Goal: Use online tool/utility: Use online tool/utility

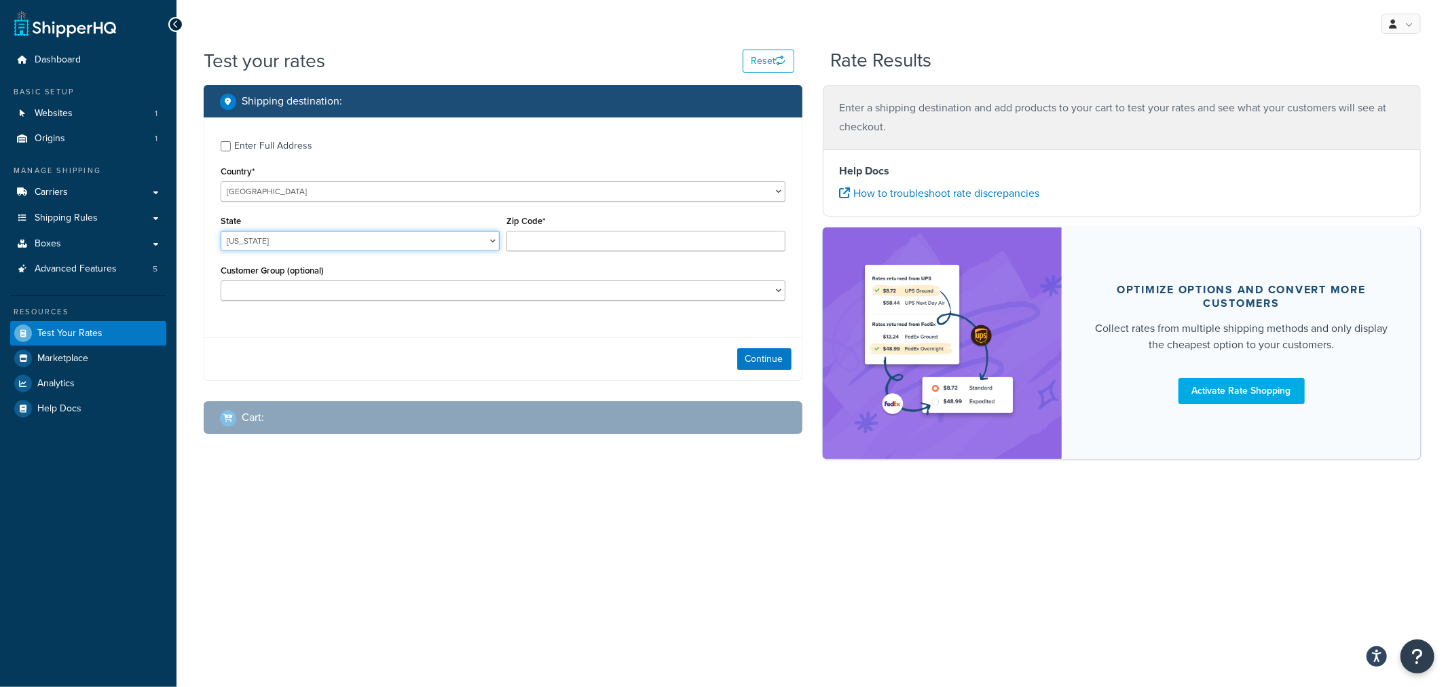
click at [299, 248] on select "[US_STATE] [US_STATE] [US_STATE] [US_STATE] [US_STATE] Armed Forces Americas Ar…" at bounding box center [360, 241] width 279 height 20
select select "KS"
click at [365, 219] on div "State [US_STATE] [US_STATE] [US_STATE] [US_STATE] [US_STATE] Armed Forces Ameri…" at bounding box center [360, 231] width 279 height 39
click at [579, 241] on input "Zip Code*" at bounding box center [646, 241] width 279 height 20
type input "66061"
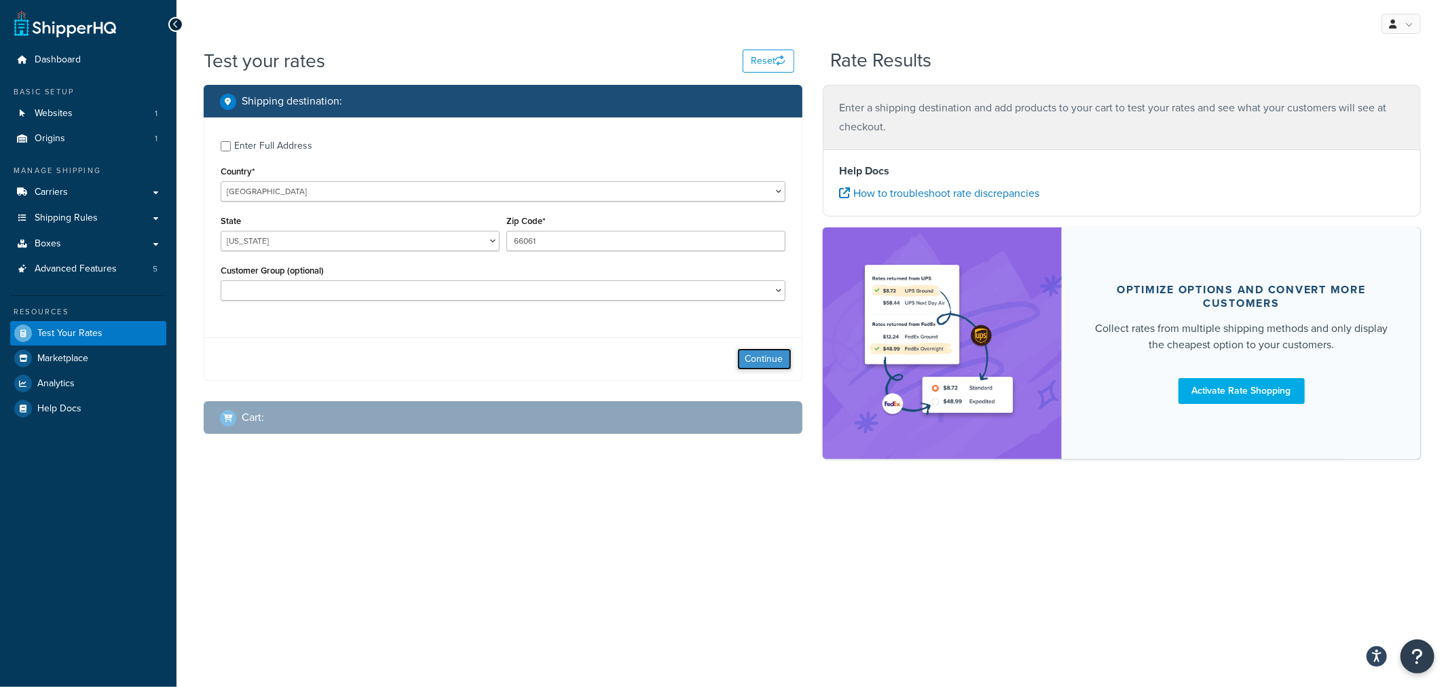
click at [765, 363] on button "Continue" at bounding box center [764, 359] width 54 height 22
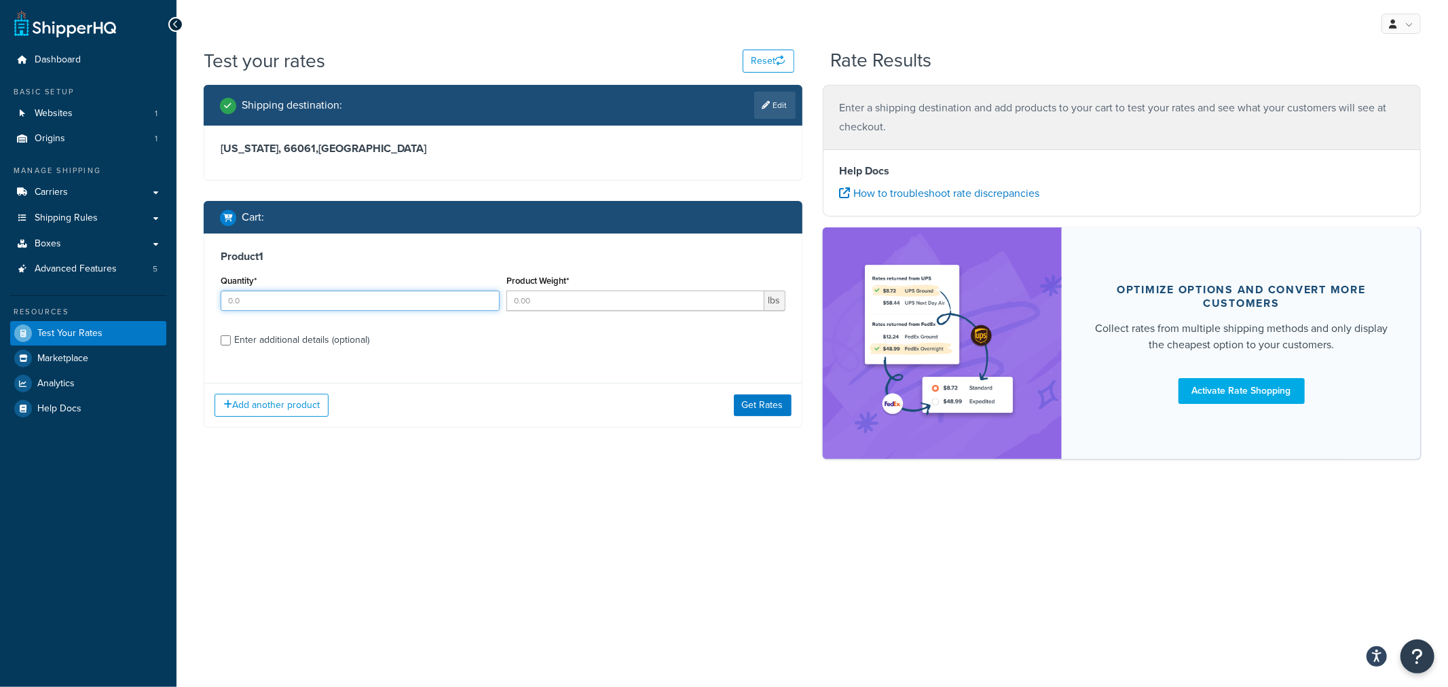
click at [255, 301] on input "Quantity*" at bounding box center [360, 301] width 279 height 20
type input "1"
click at [576, 297] on input "Product Weight*" at bounding box center [636, 301] width 258 height 20
type input "1"
click at [297, 341] on div "Enter additional details (optional)" at bounding box center [301, 340] width 135 height 19
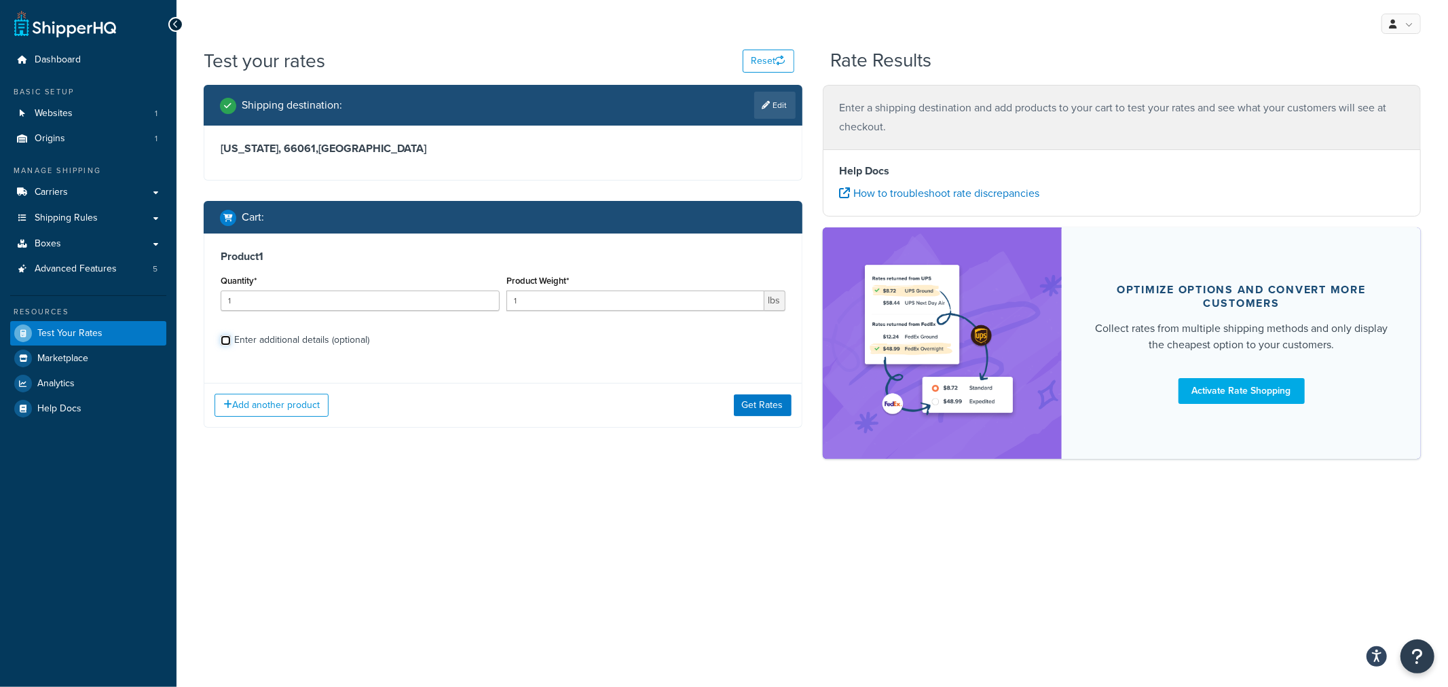
click at [231, 341] on input "Enter additional details (optional)" at bounding box center [226, 340] width 10 height 10
checkbox input "true"
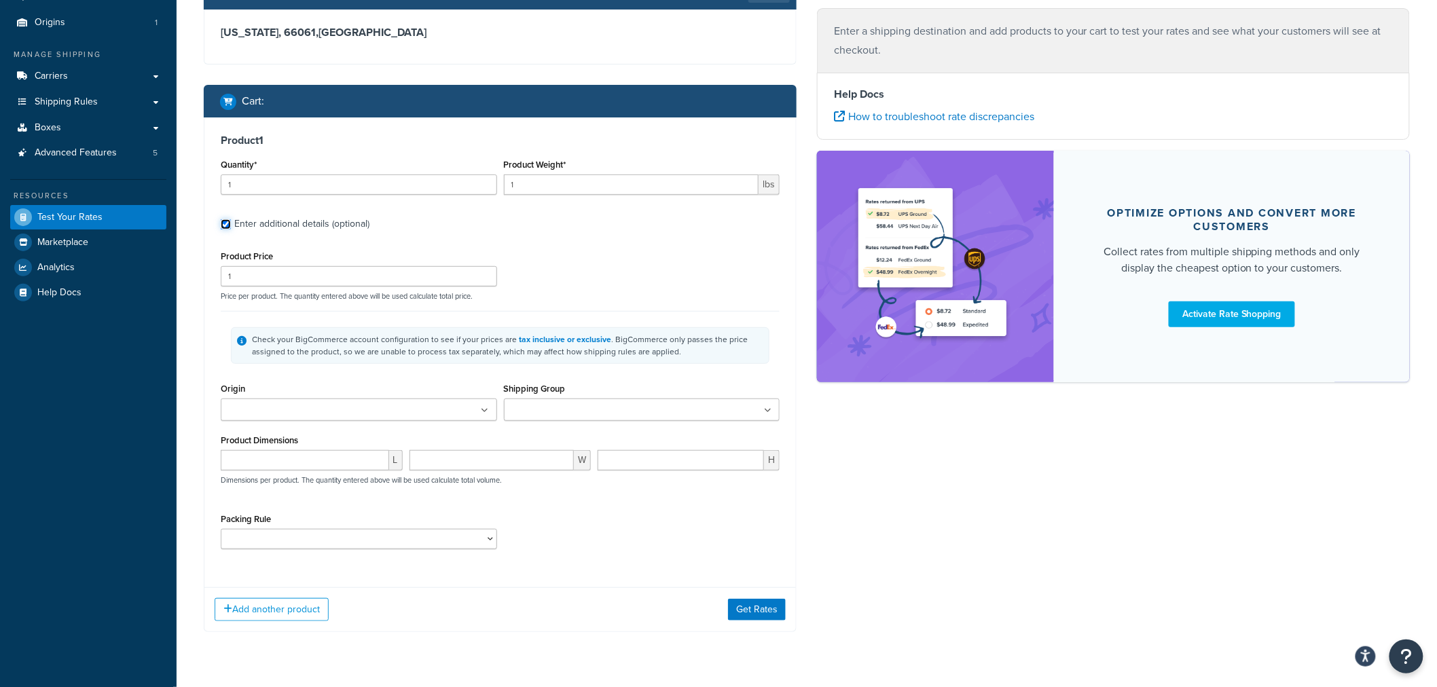
scroll to position [143, 0]
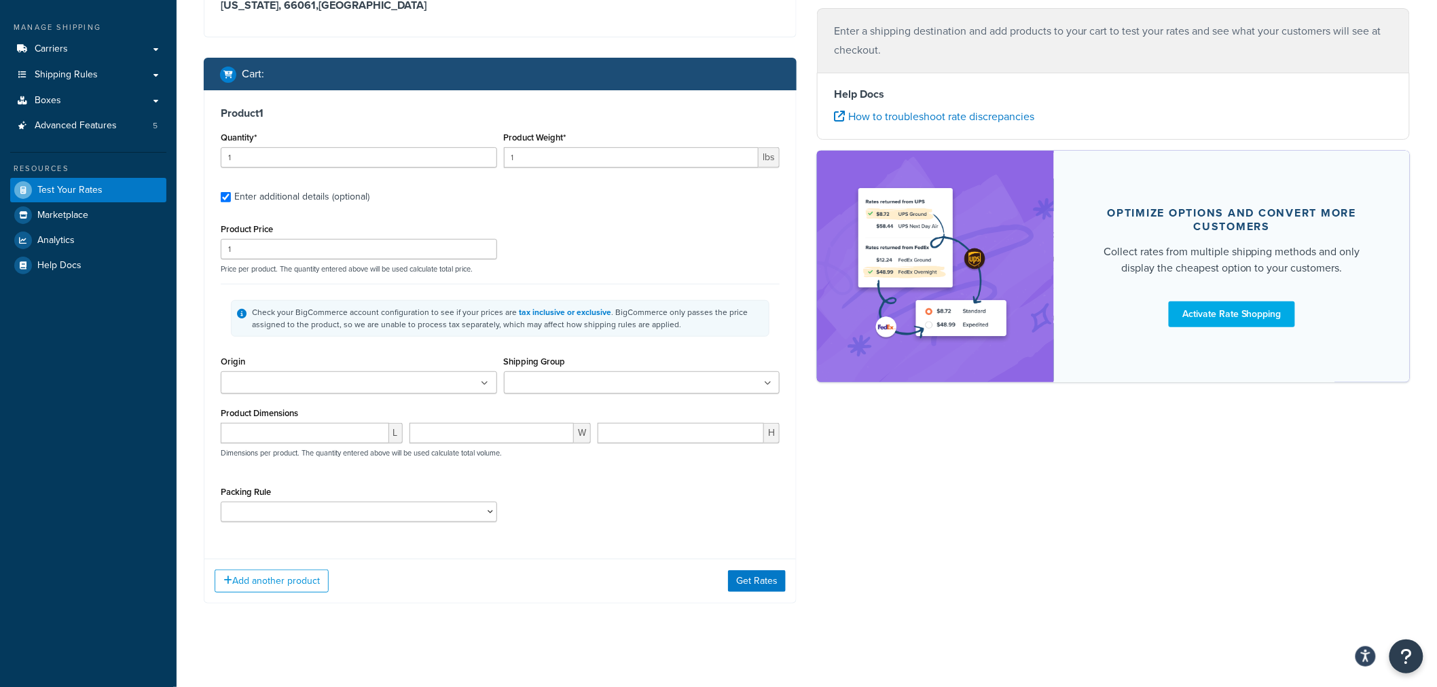
click at [301, 387] on input "Origin" at bounding box center [285, 383] width 120 height 15
drag, startPoint x: 310, startPoint y: 408, endPoint x: 367, endPoint y: 407, distance: 57.0
click at [589, 382] on input "Shipping Group" at bounding box center [568, 383] width 120 height 15
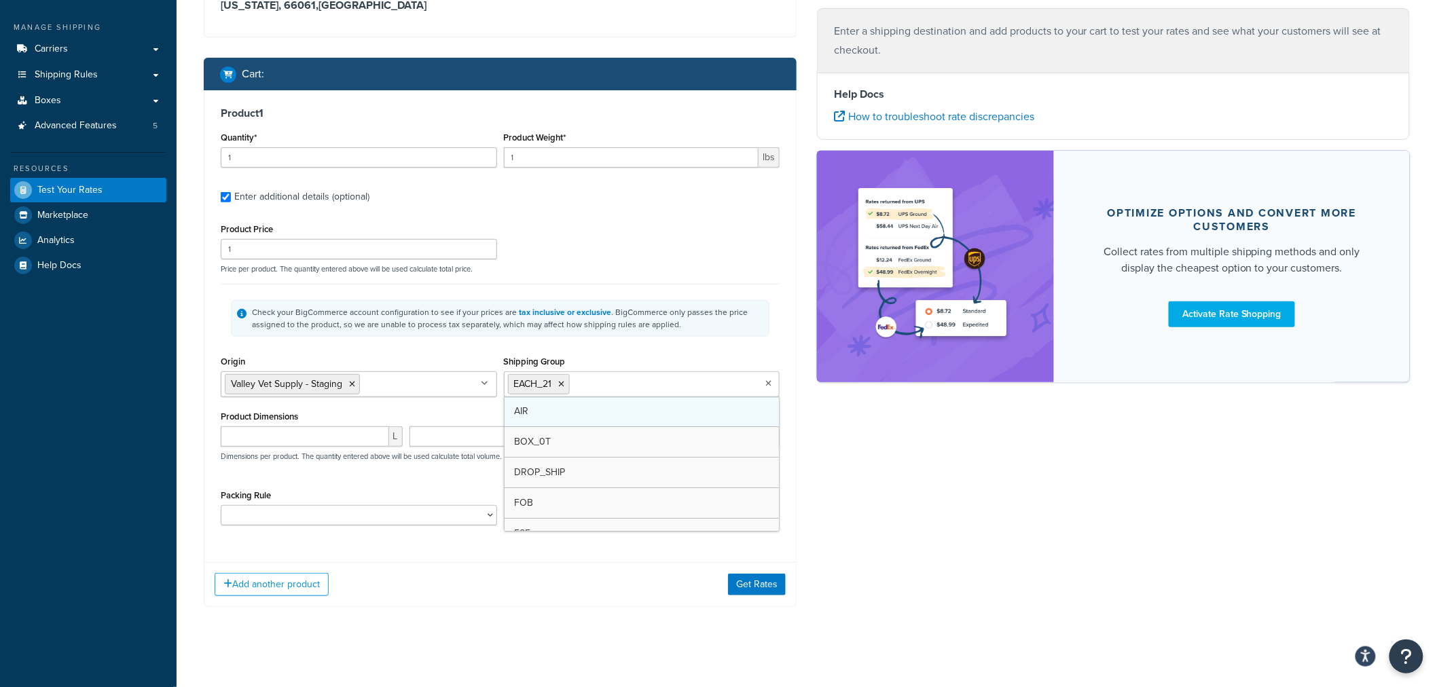
type input "f"
click at [432, 347] on div "Check your BigCommerce account configuration to see if your prices are tax incl…" at bounding box center [500, 318] width 559 height 69
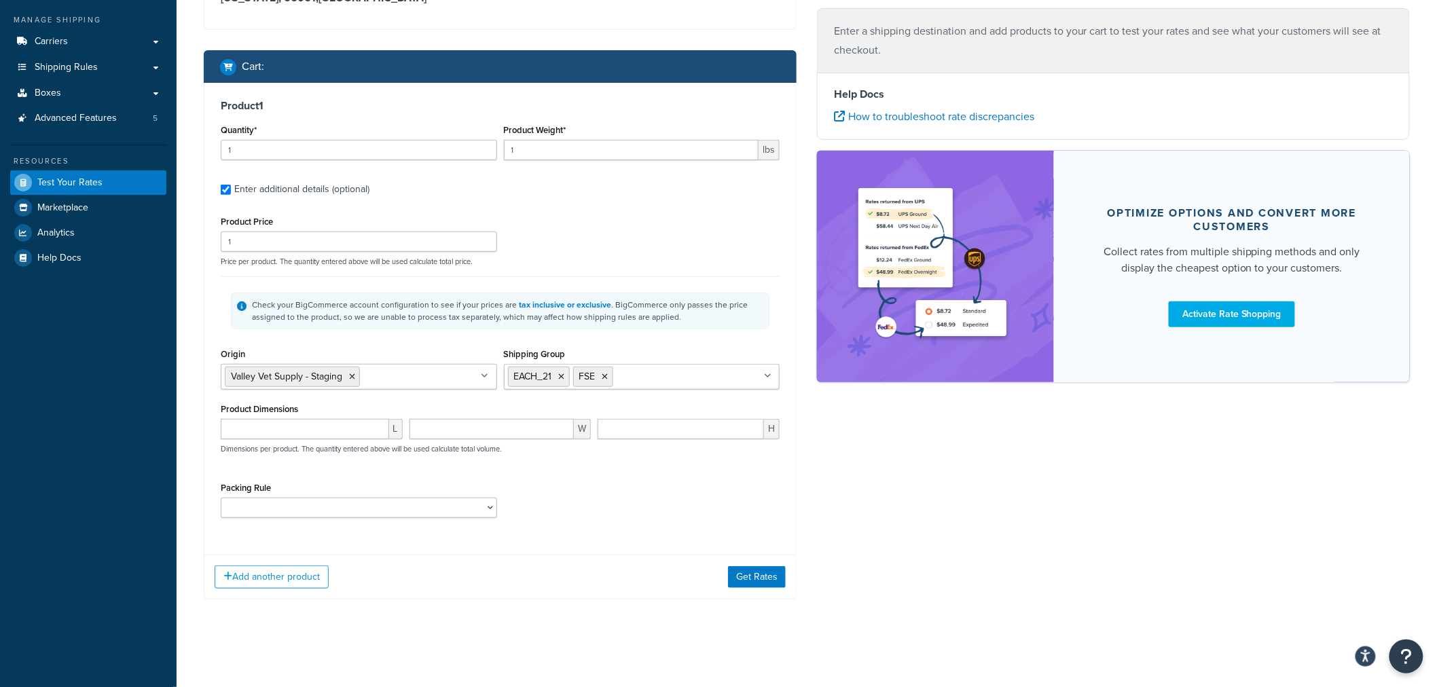
scroll to position [153, 0]
click at [306, 575] on button "Add another product" at bounding box center [272, 576] width 114 height 23
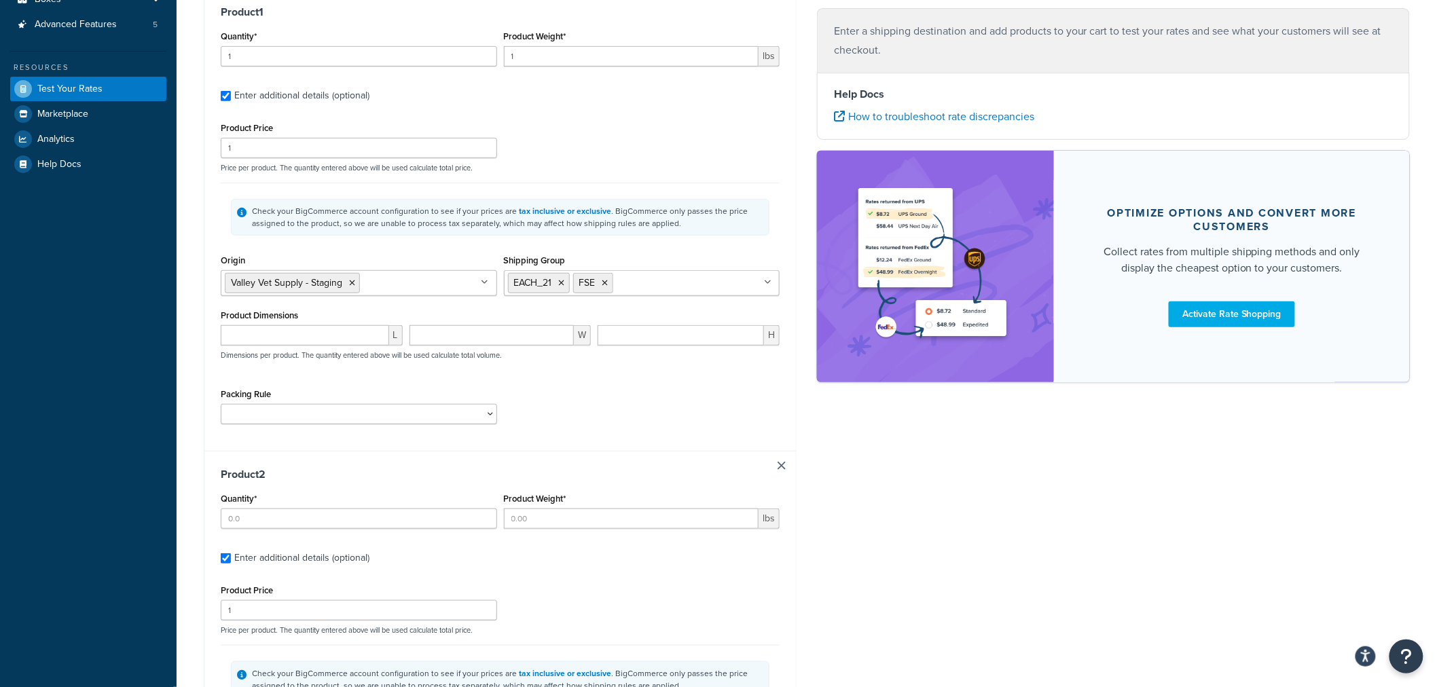
scroll to position [218, 0]
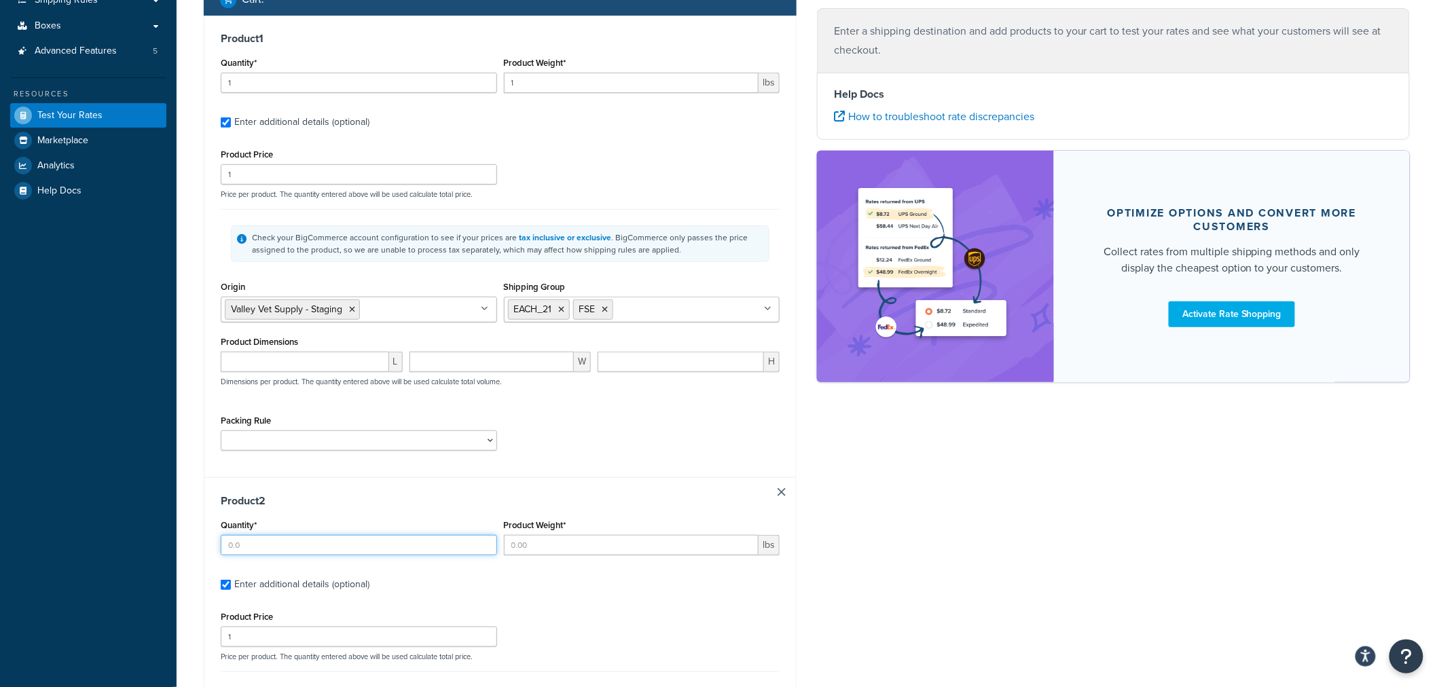
click at [281, 552] on input "Quantity*" at bounding box center [359, 545] width 276 height 20
type input "1"
click at [562, 551] on input "Product Weight*" at bounding box center [631, 545] width 255 height 20
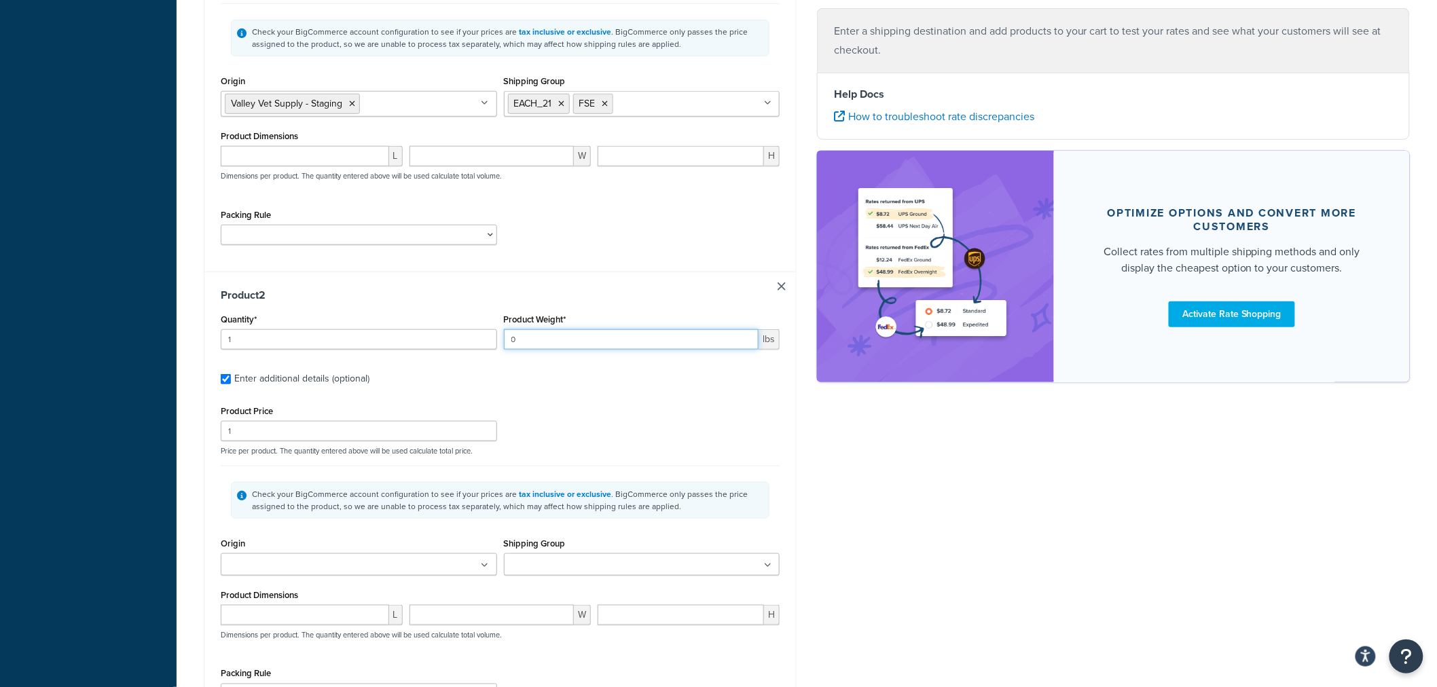
scroll to position [444, 0]
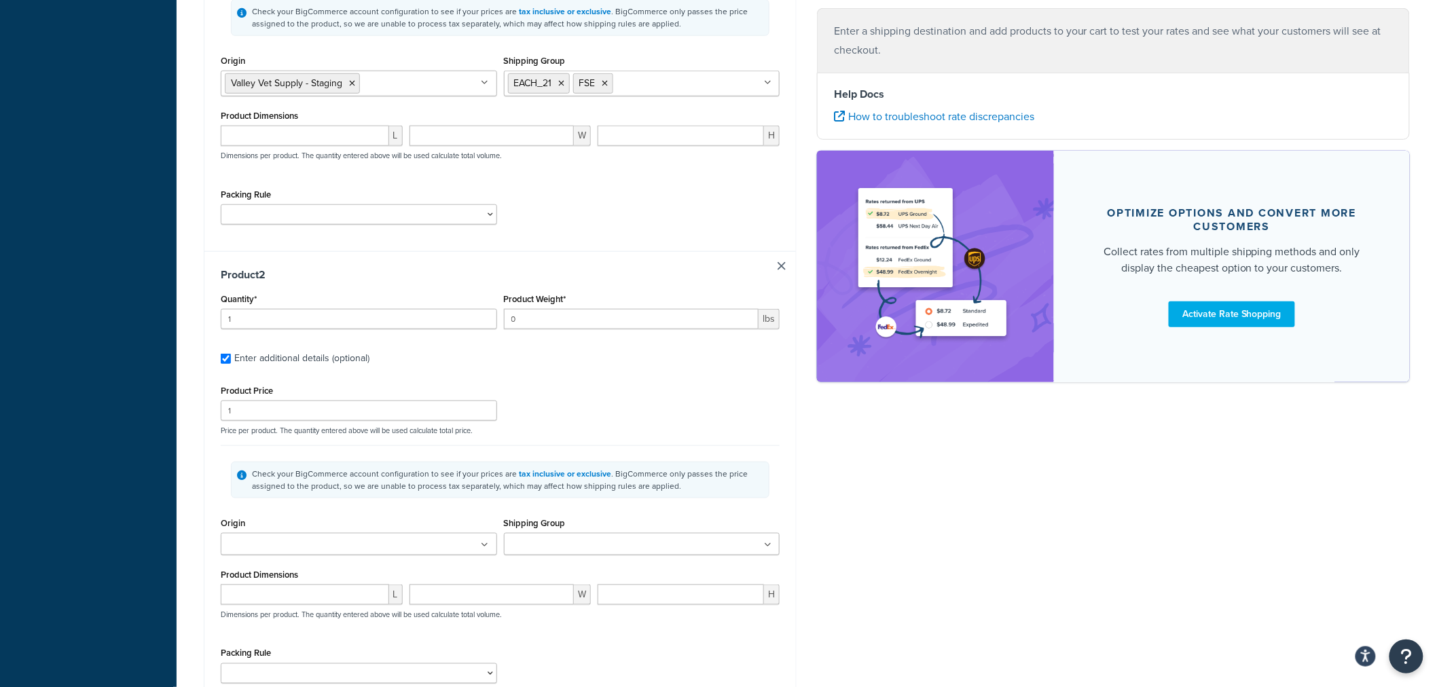
click at [428, 547] on div "Origin Valley Vet Supply - Staging" at bounding box center [359, 534] width 276 height 41
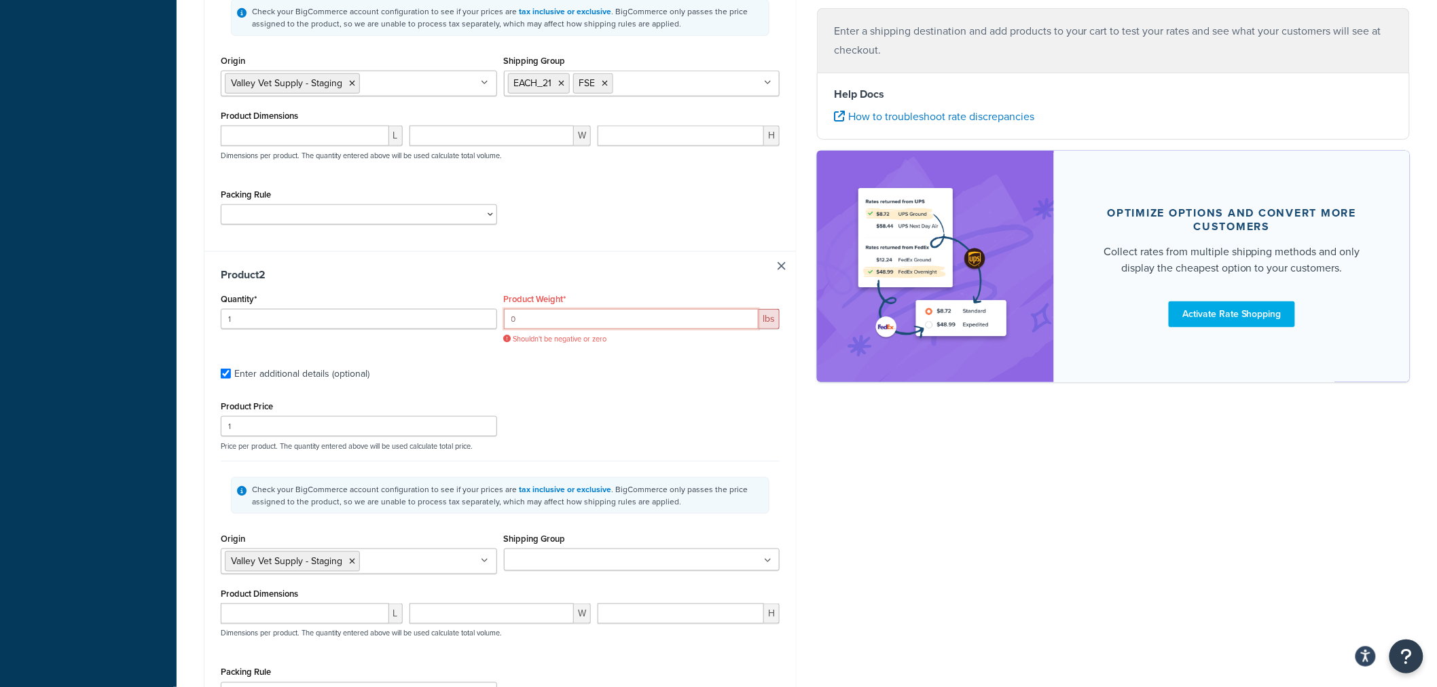
click at [532, 314] on input "0" at bounding box center [631, 319] width 255 height 20
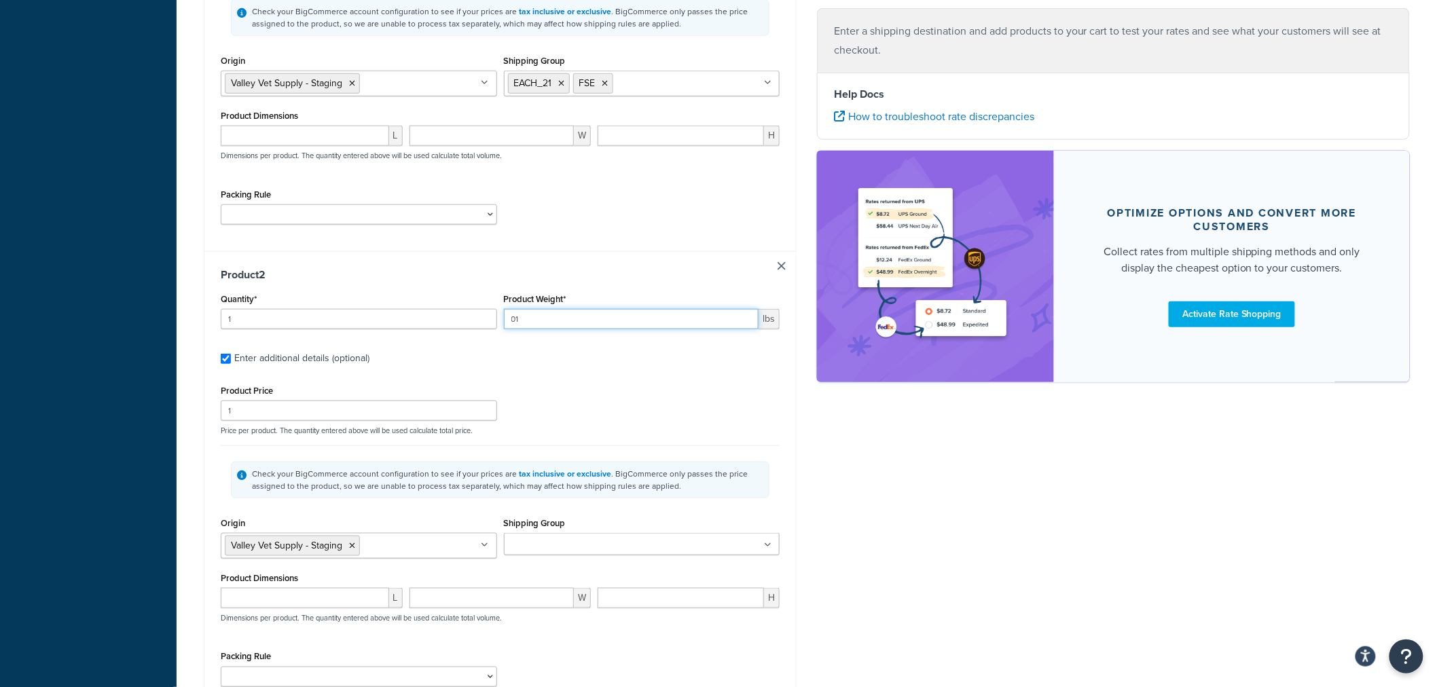
type input "01"
click at [549, 550] on input "Shipping Group" at bounding box center [568, 545] width 120 height 15
type input "f"
click at [765, 511] on div "Check your BigCommerce account configuration to see if your prices are tax incl…" at bounding box center [500, 479] width 559 height 69
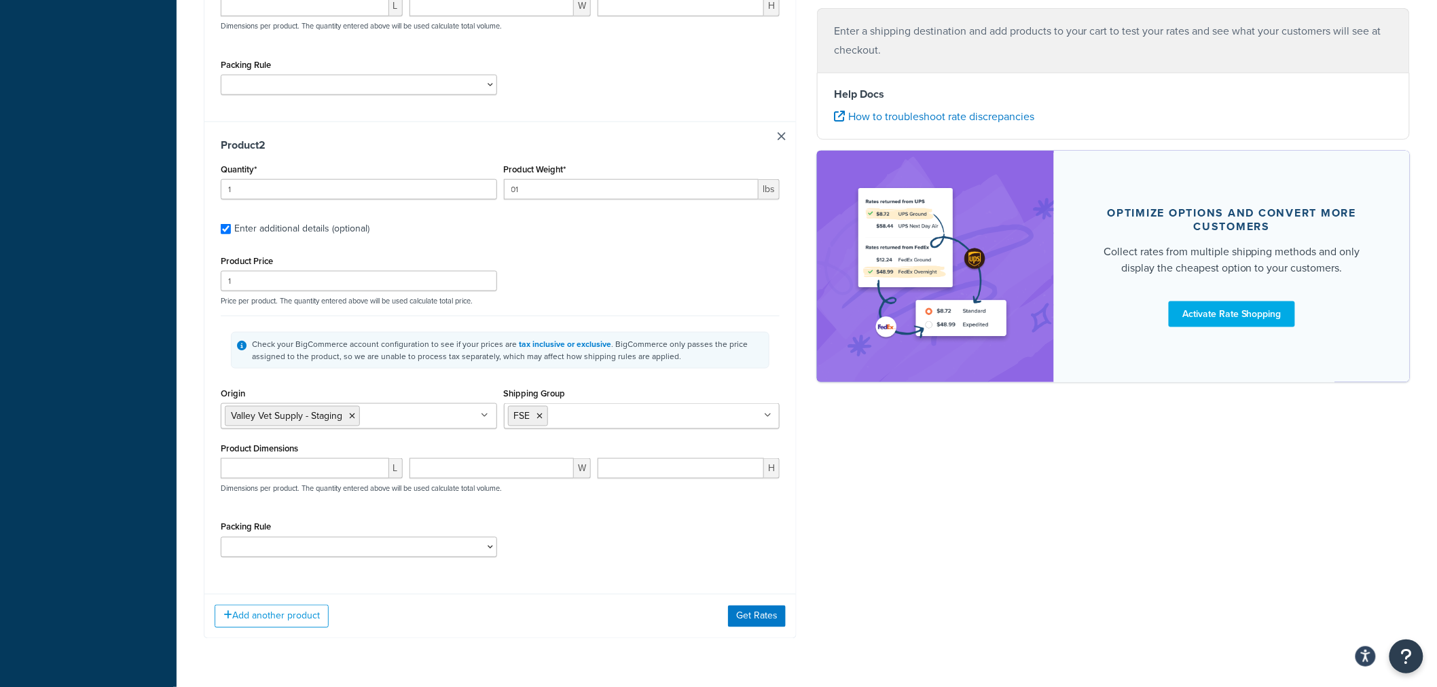
scroll to position [595, 0]
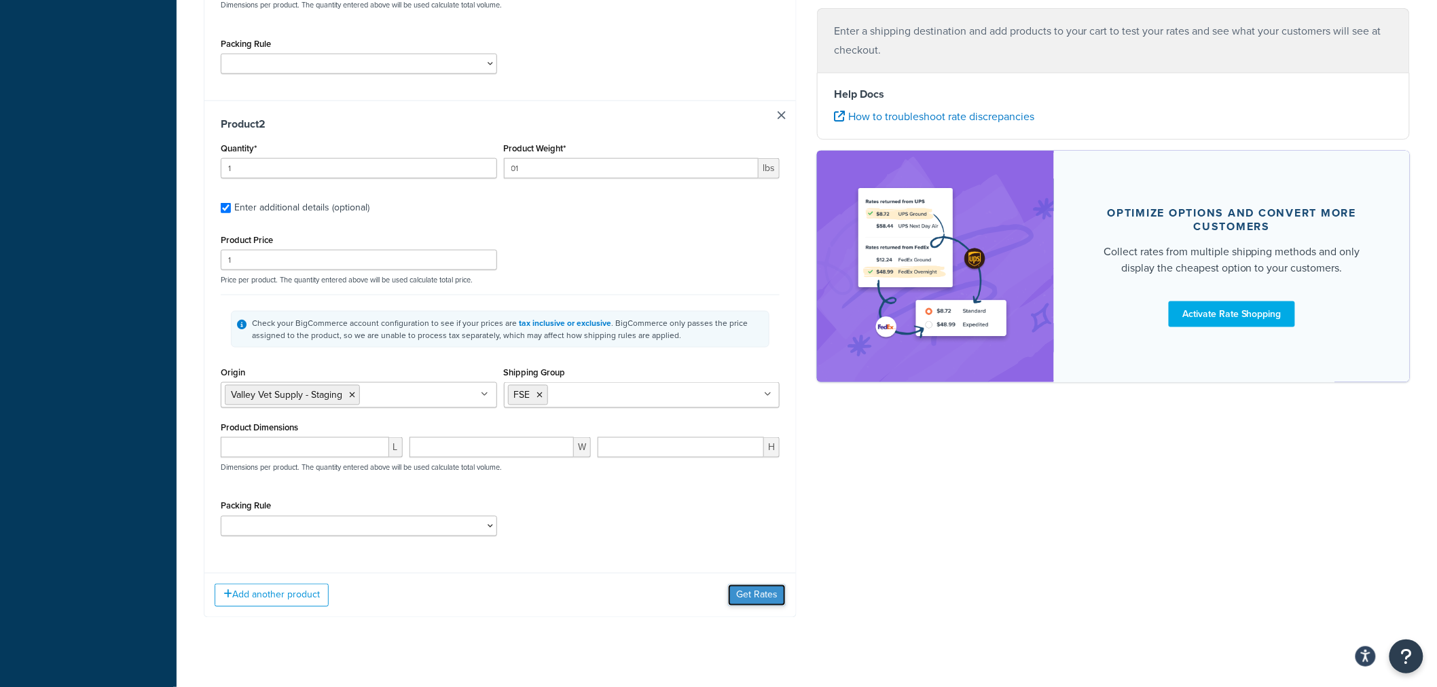
click at [765, 593] on button "Get Rates" at bounding box center [757, 596] width 58 height 22
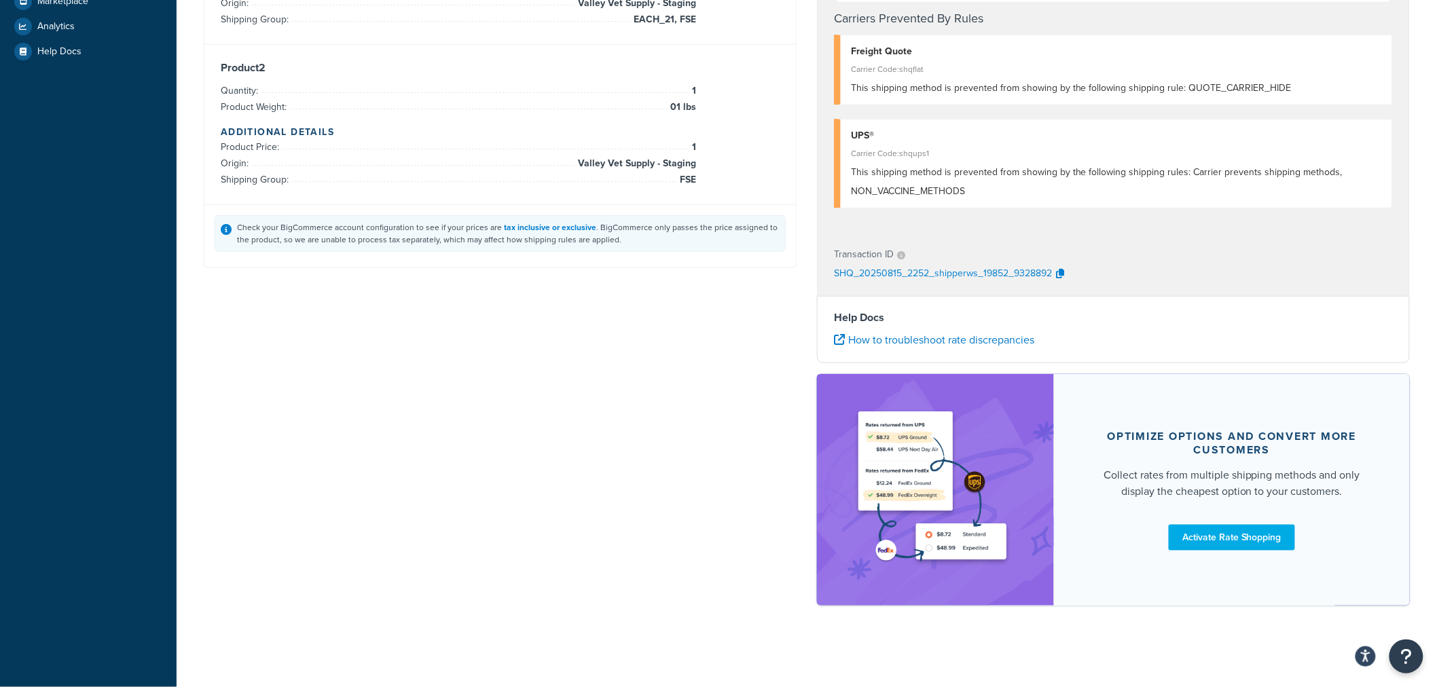
scroll to position [0, 0]
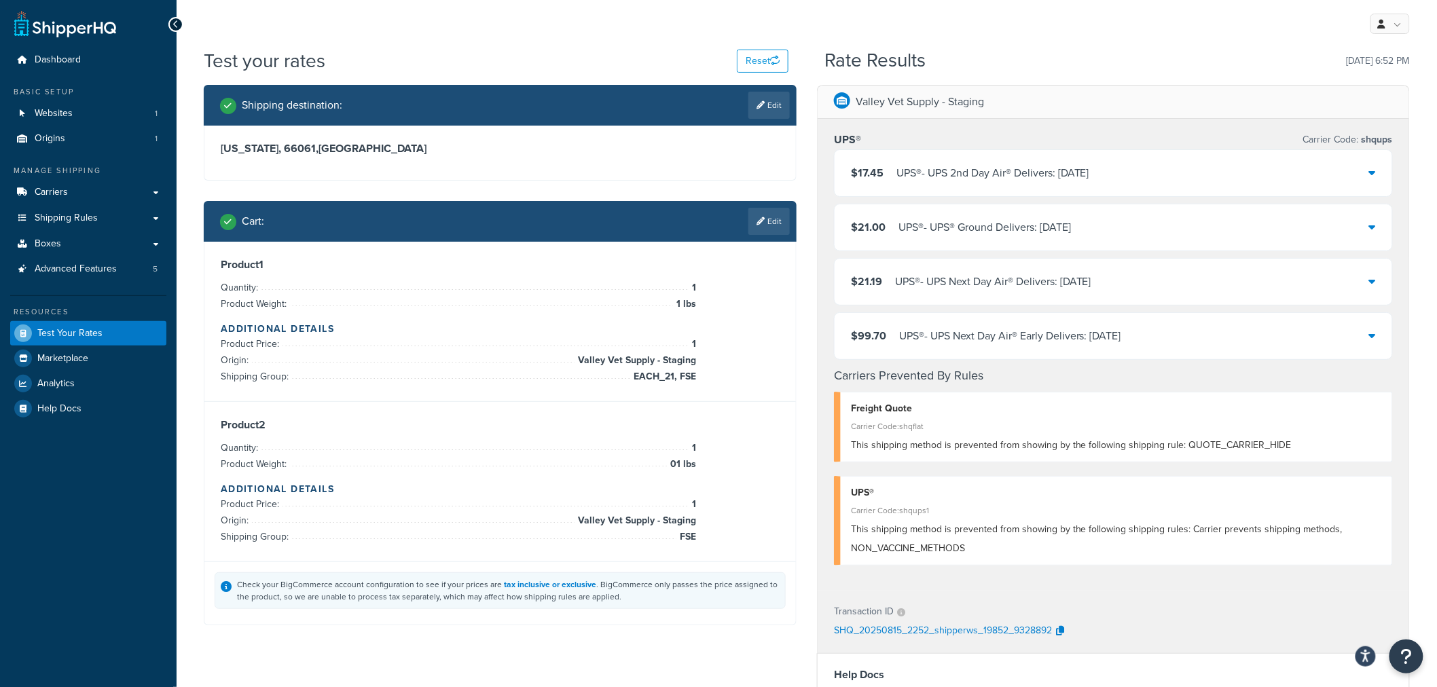
click at [1372, 172] on icon at bounding box center [1372, 172] width 7 height 11
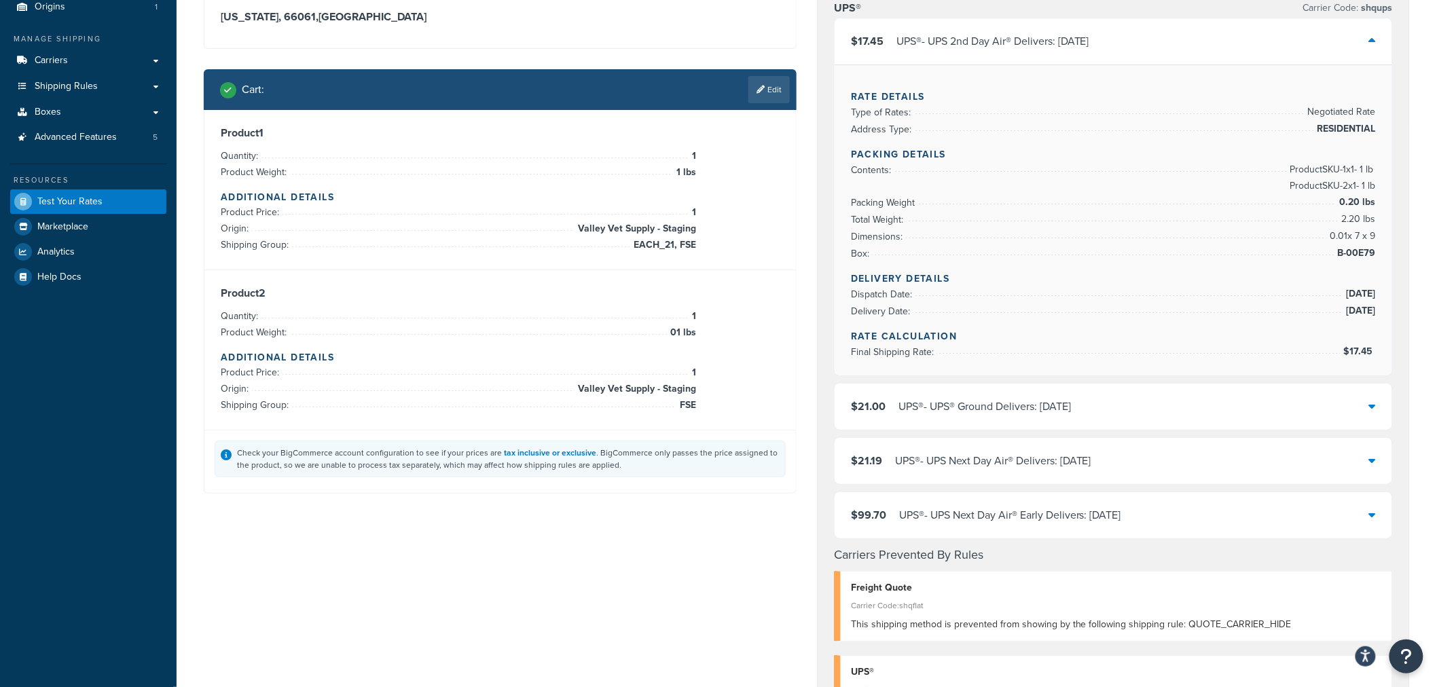
scroll to position [151, 0]
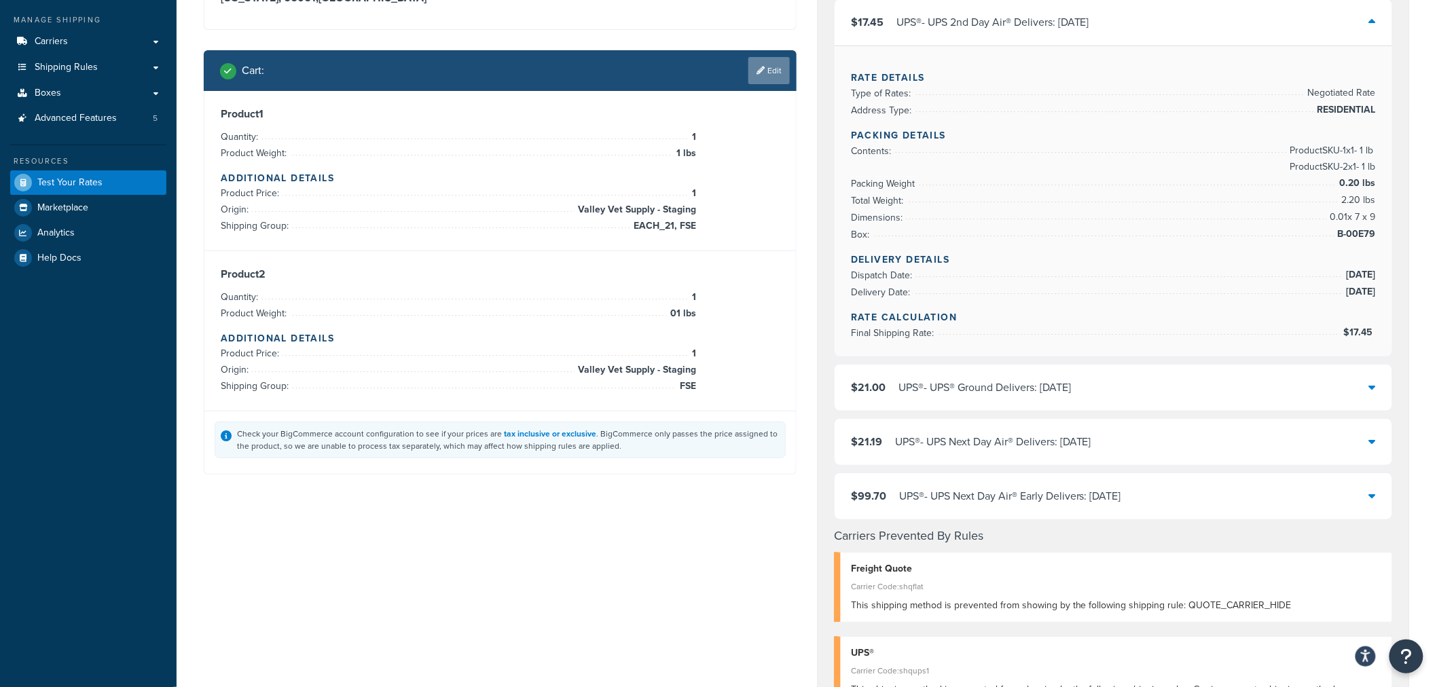
click at [773, 73] on link "Edit" at bounding box center [768, 70] width 41 height 27
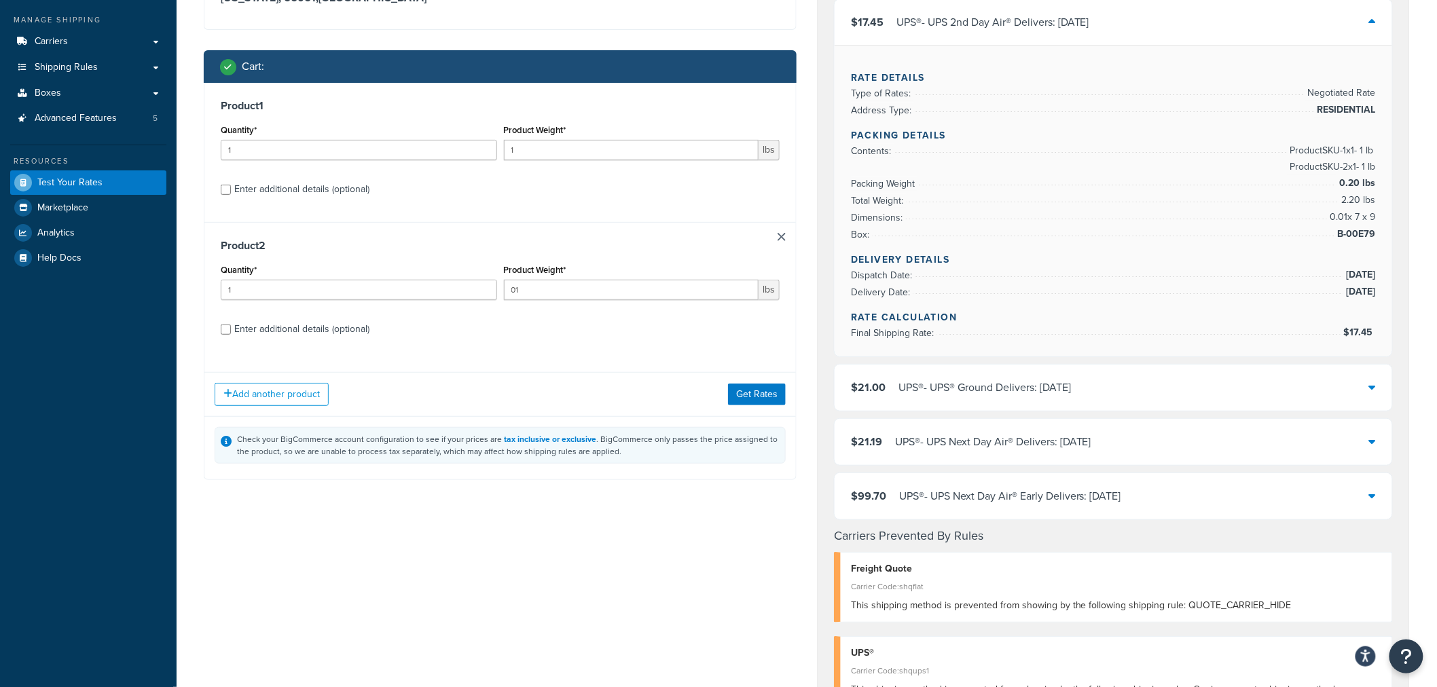
click at [331, 193] on div "Enter additional details (optional)" at bounding box center [301, 189] width 135 height 19
click at [231, 193] on input "Enter additional details (optional)" at bounding box center [226, 190] width 10 height 10
checkbox input "true"
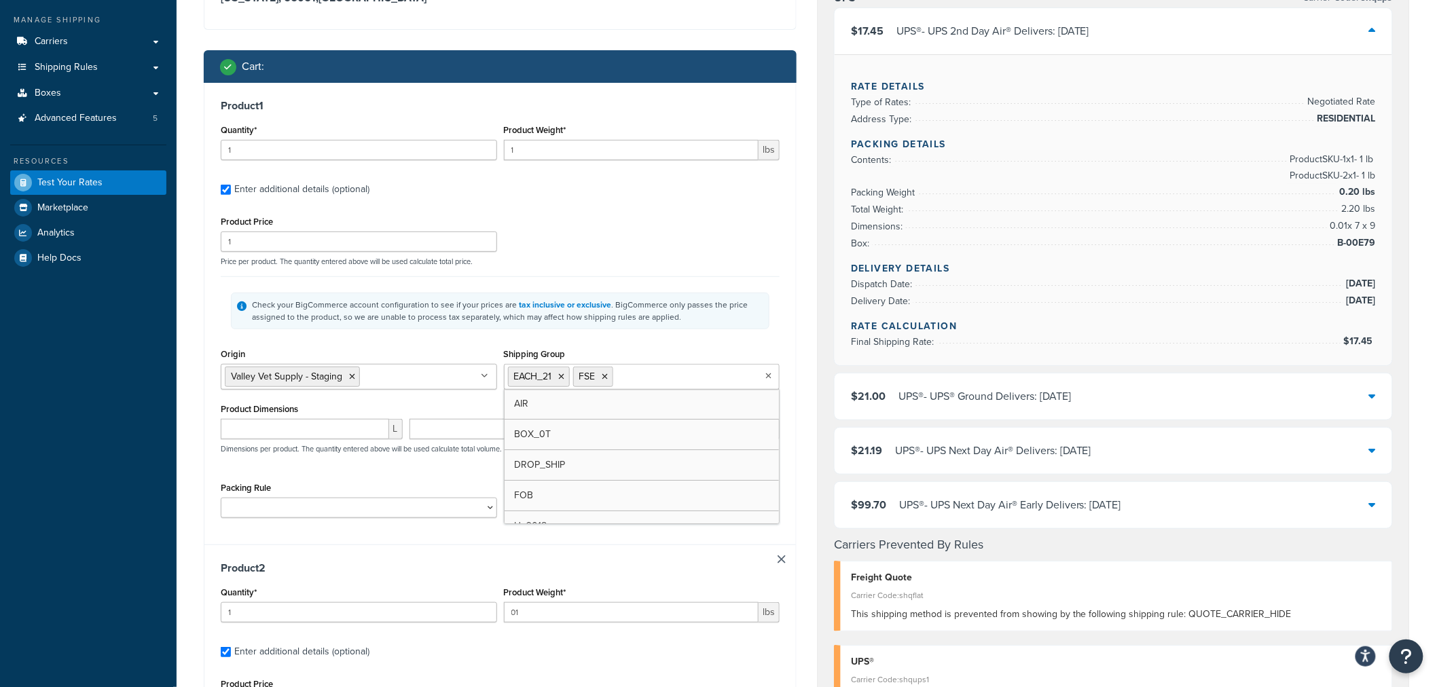
click at [646, 376] on input "Shipping Group" at bounding box center [677, 376] width 120 height 15
type input "d"
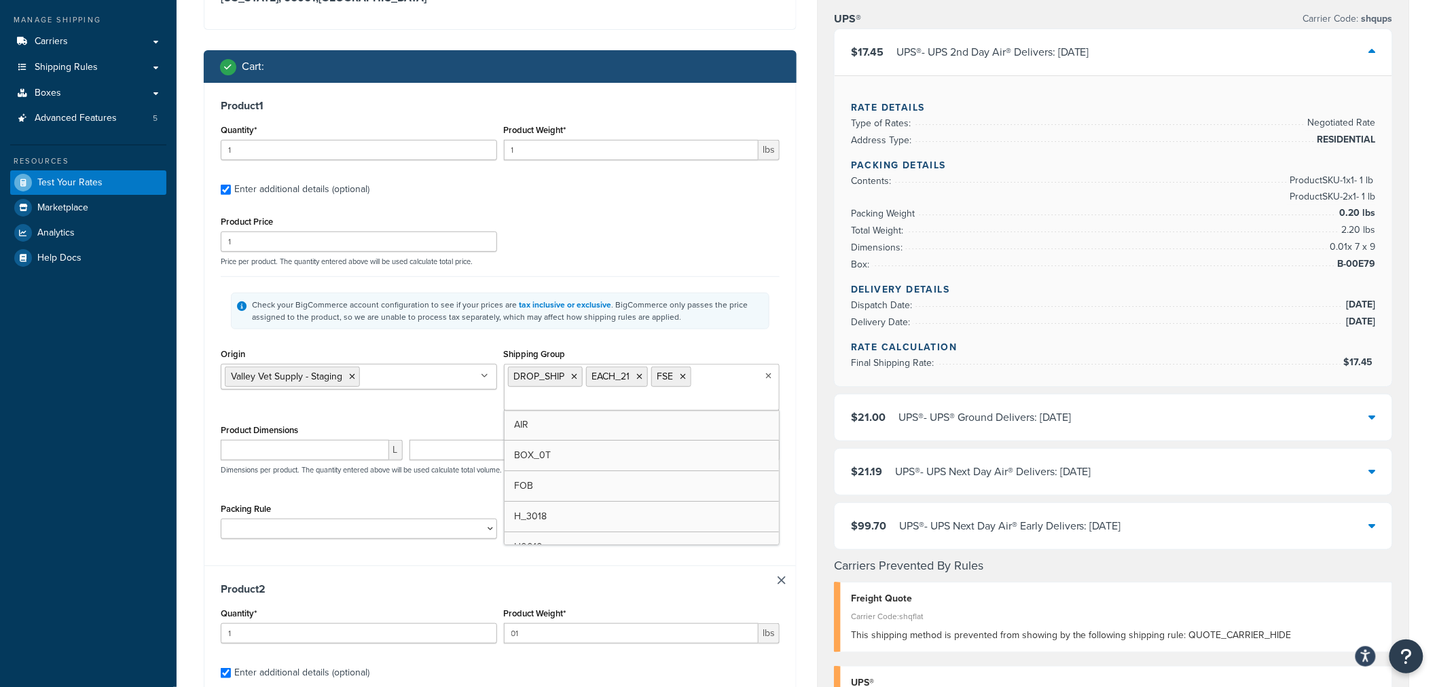
click at [211, 328] on div "Product 1 Quantity* 1 Product Weight* 1 lbs Enter additional details (optional)…" at bounding box center [499, 324] width 591 height 483
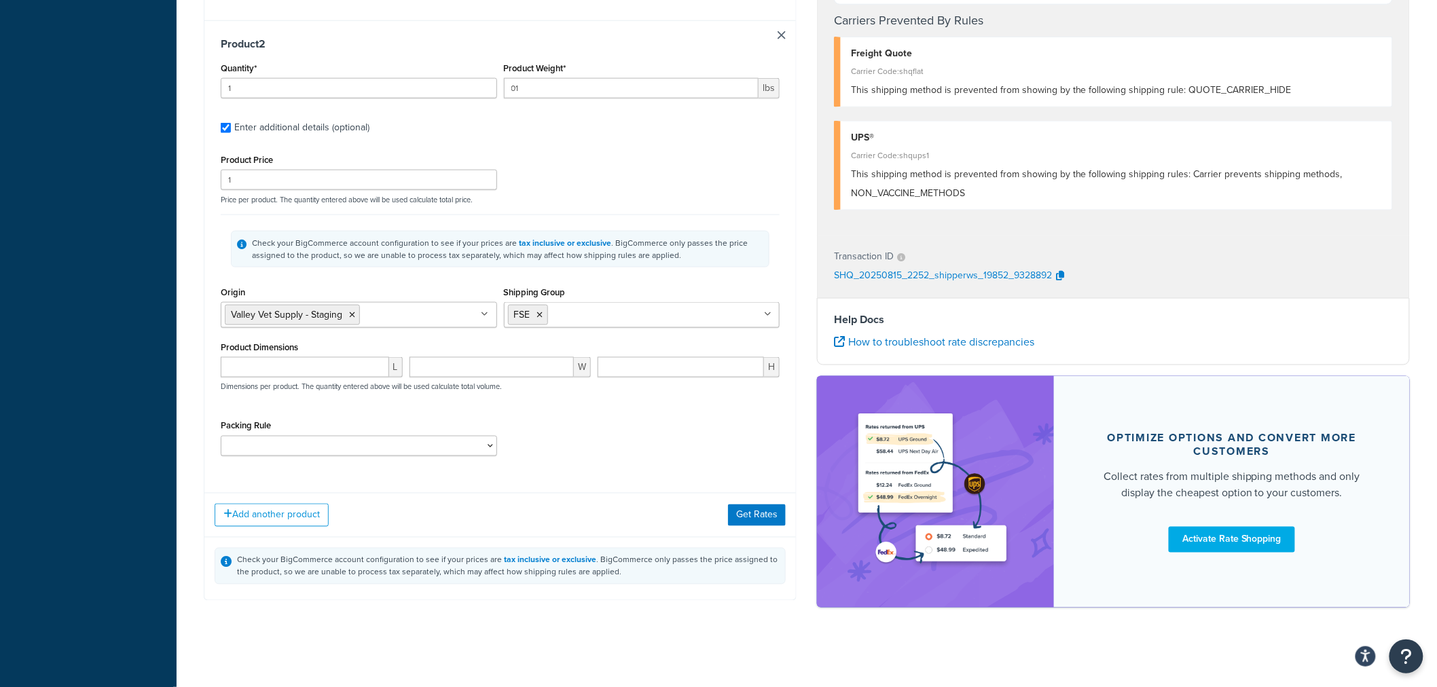
scroll to position [701, 0]
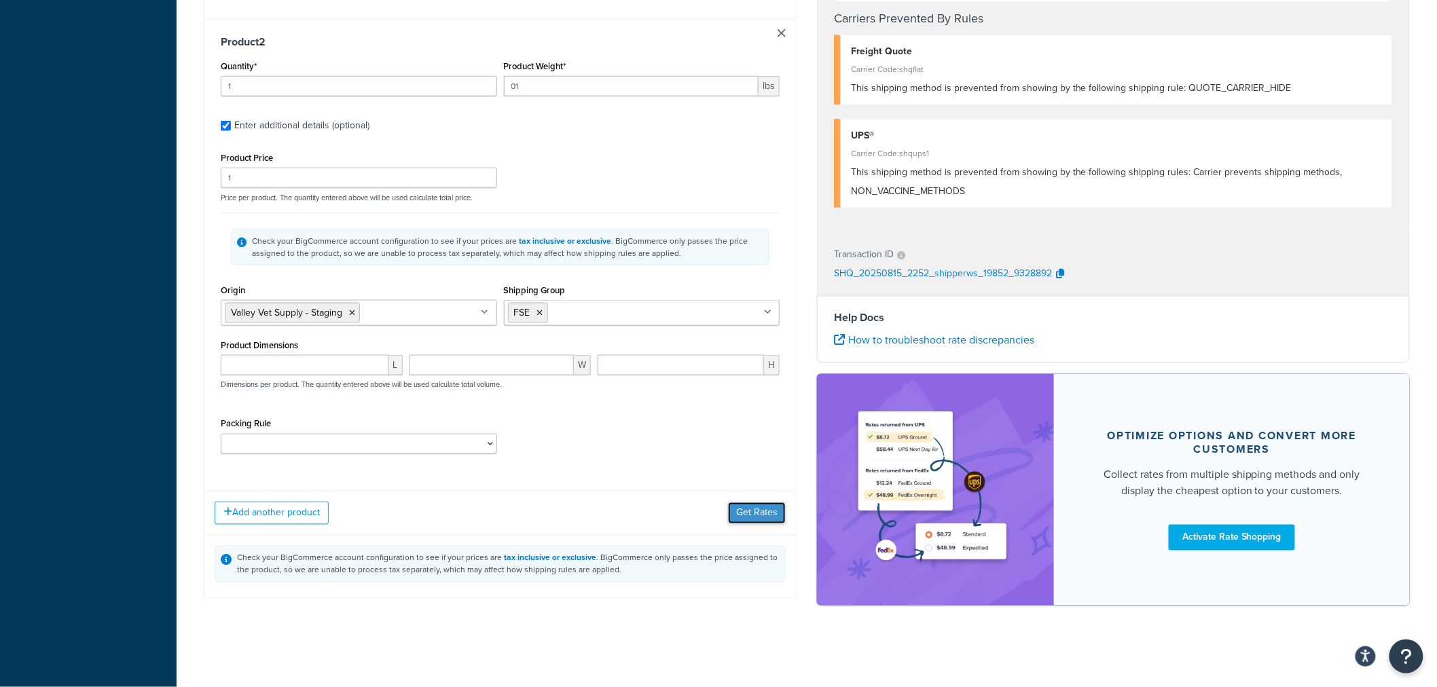
click at [749, 513] on button "Get Rates" at bounding box center [757, 513] width 58 height 22
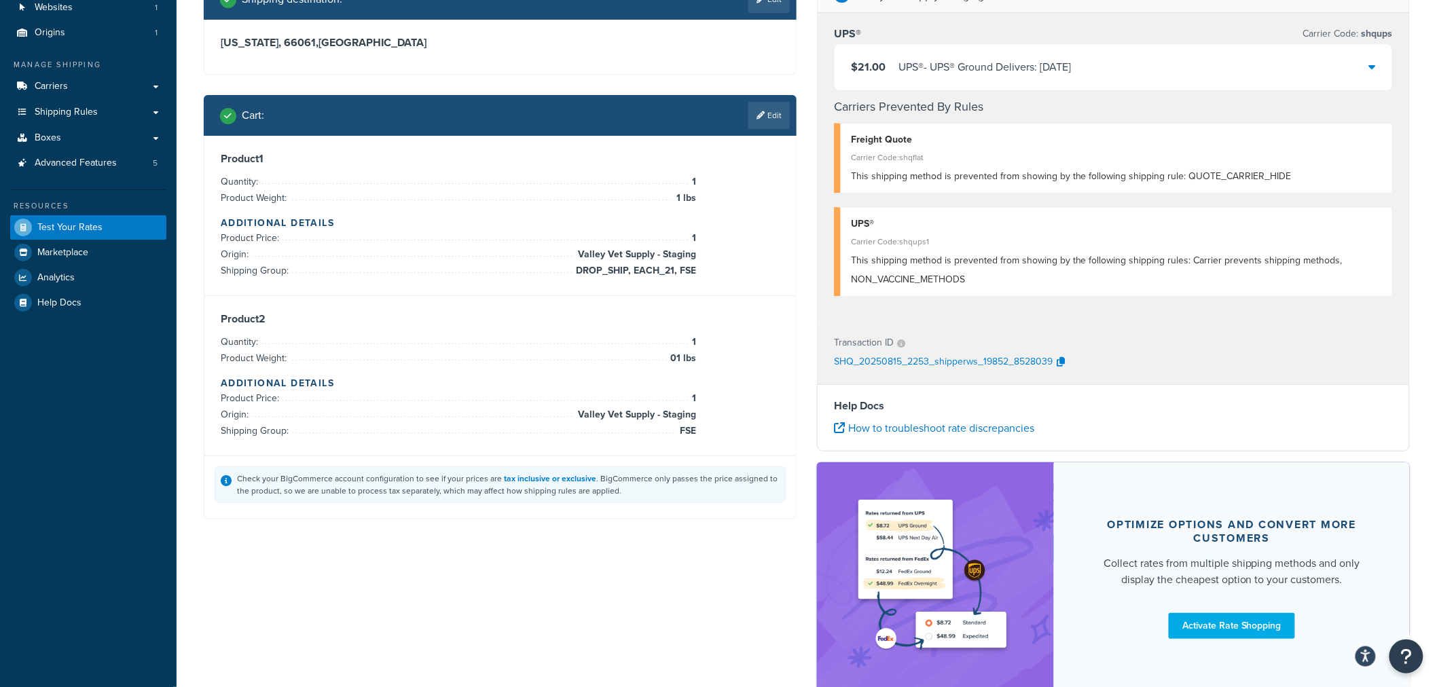
scroll to position [0, 0]
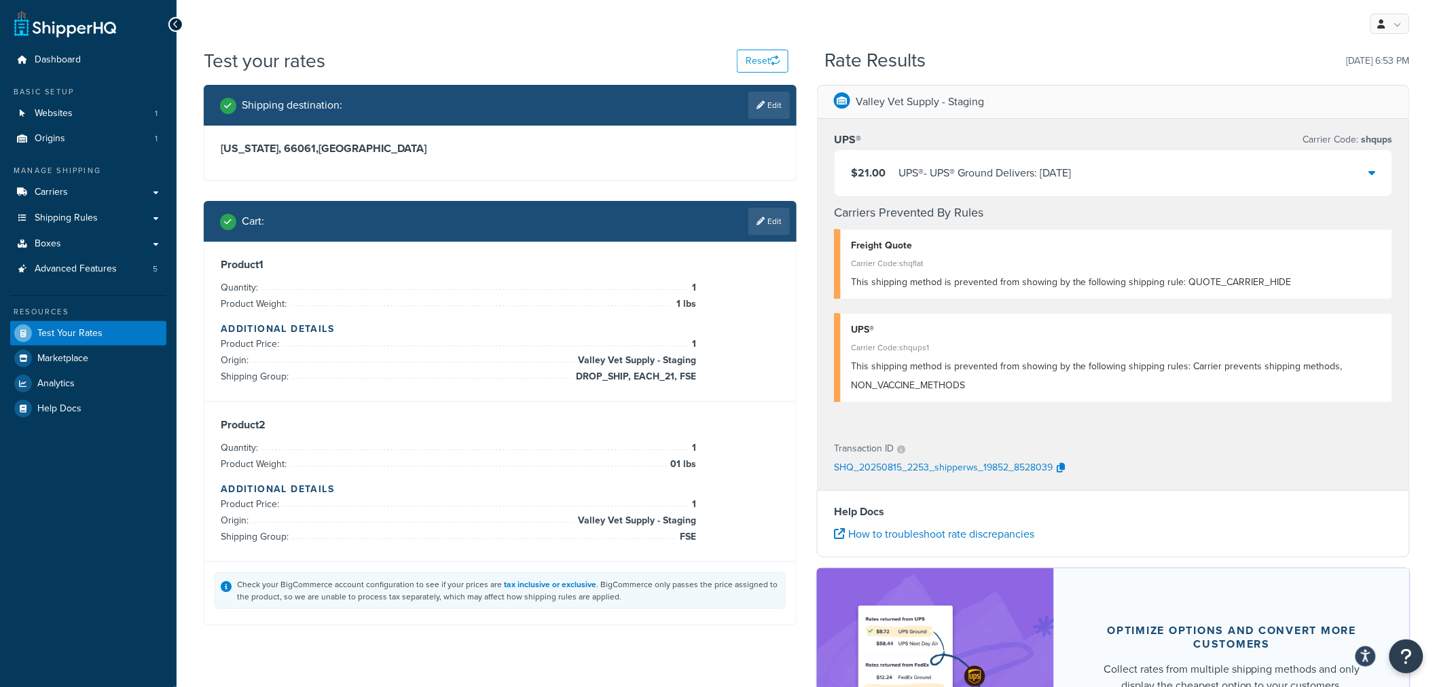
click at [1372, 170] on icon at bounding box center [1372, 172] width 7 height 11
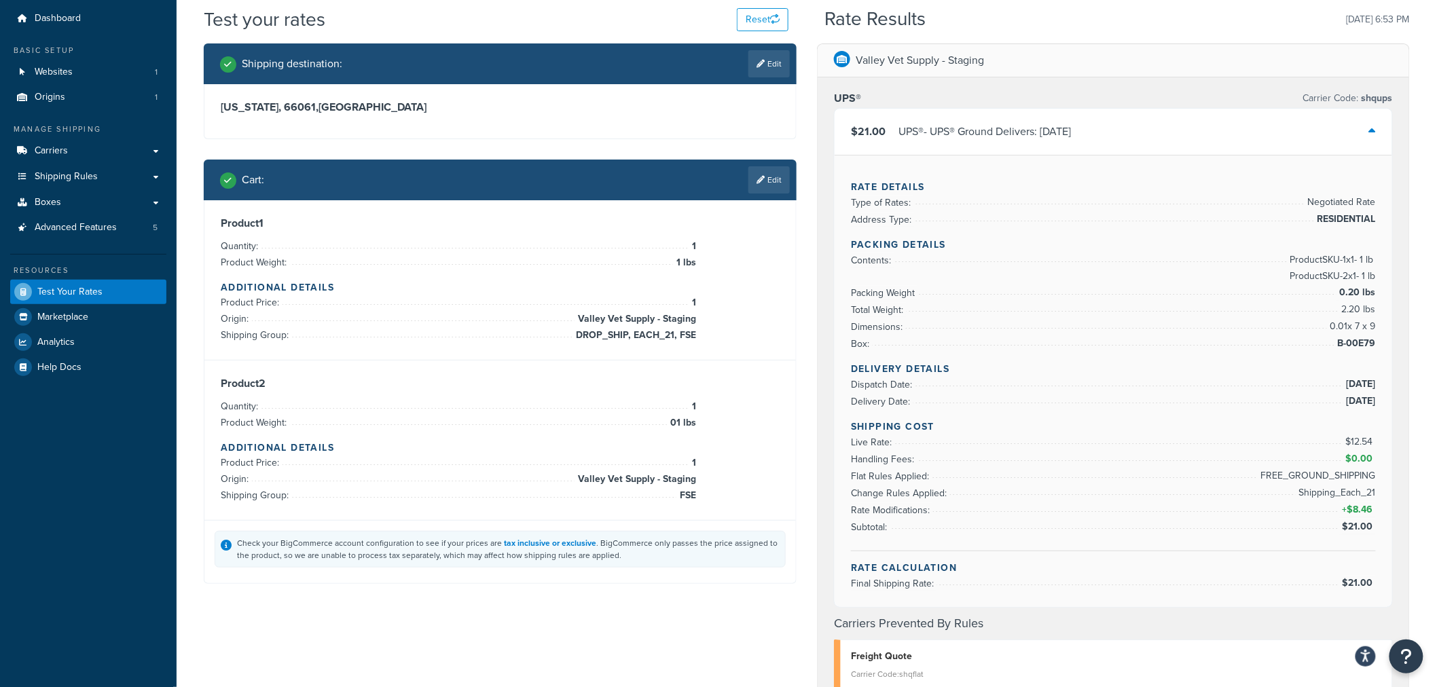
scroll to position [75, 0]
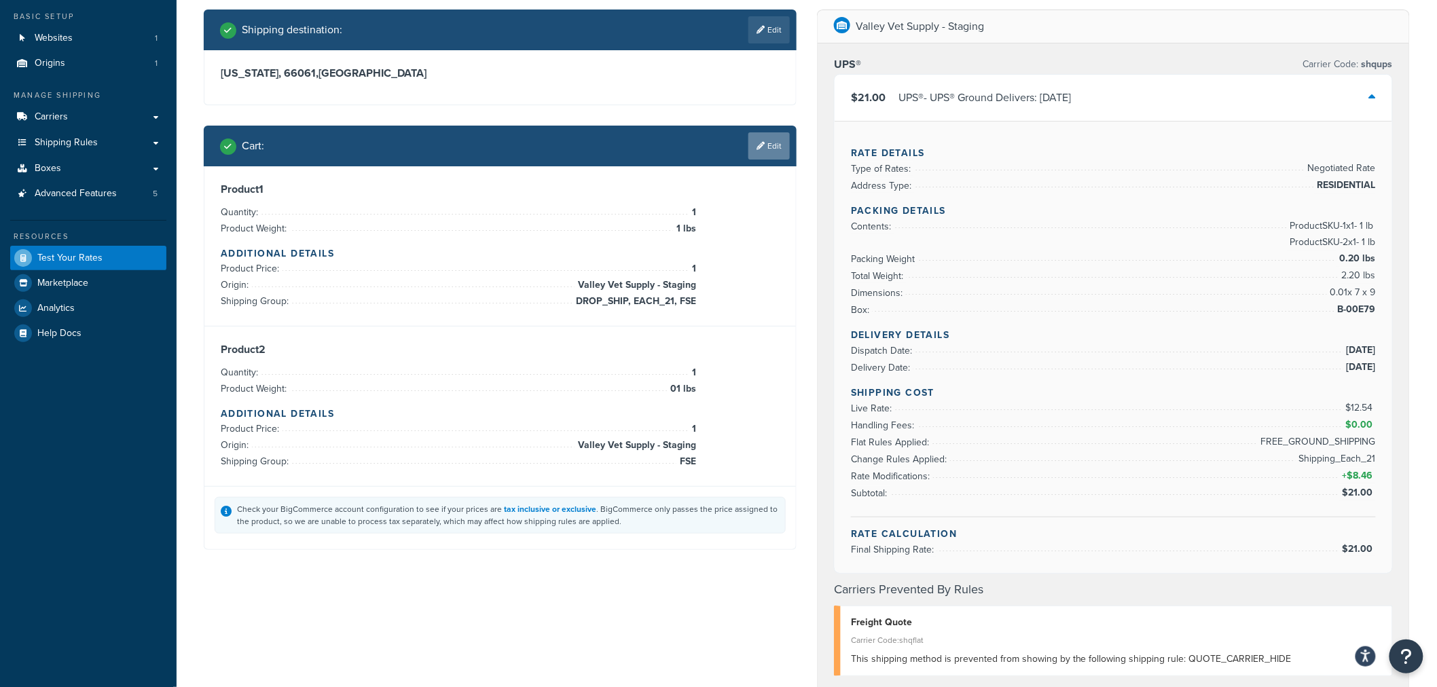
click at [779, 154] on link "Edit" at bounding box center [768, 145] width 41 height 27
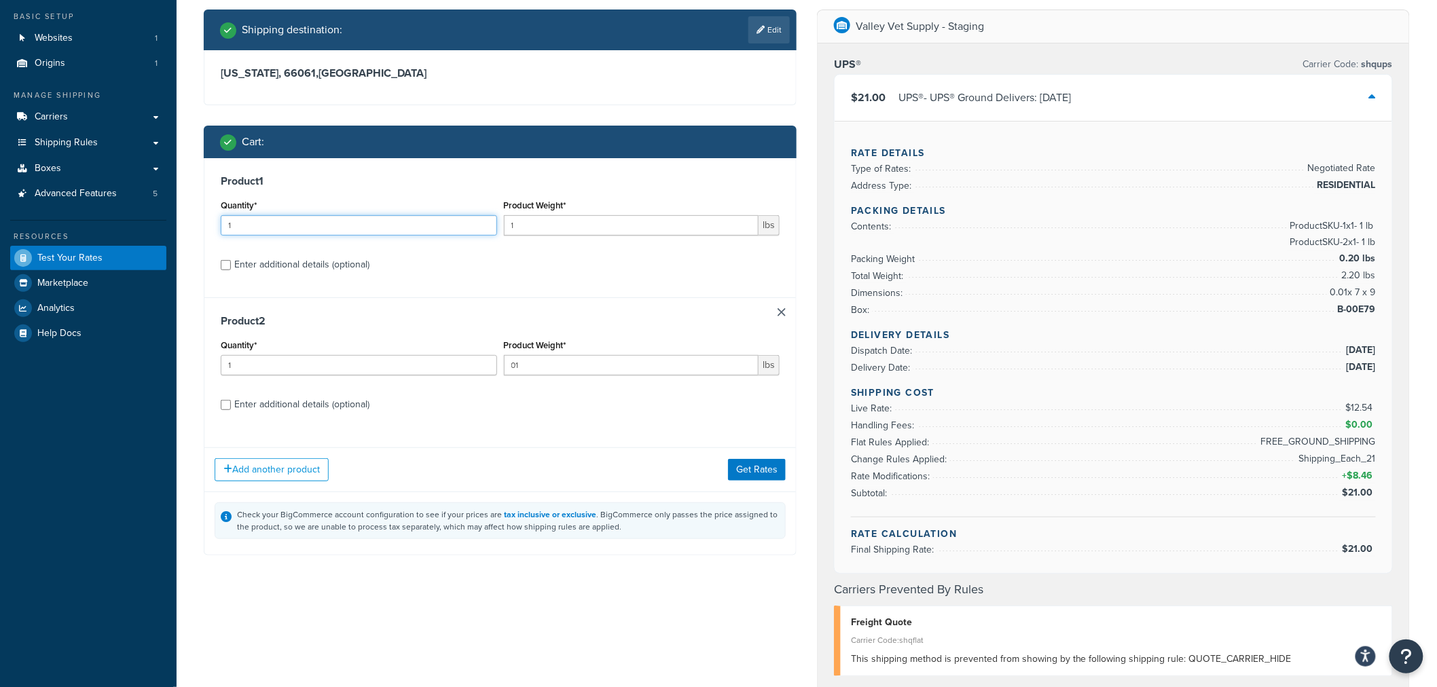
drag, startPoint x: 183, startPoint y: 222, endPoint x: 160, endPoint y: 222, distance: 23.8
click at [160, 222] on div "Dashboard Basic Setup Websites 1 Origins 1 Manage Shipping Carriers Carriers Al…" at bounding box center [718, 592] width 1437 height 1334
type input "2"
click at [751, 471] on button "Get Rates" at bounding box center [757, 470] width 58 height 22
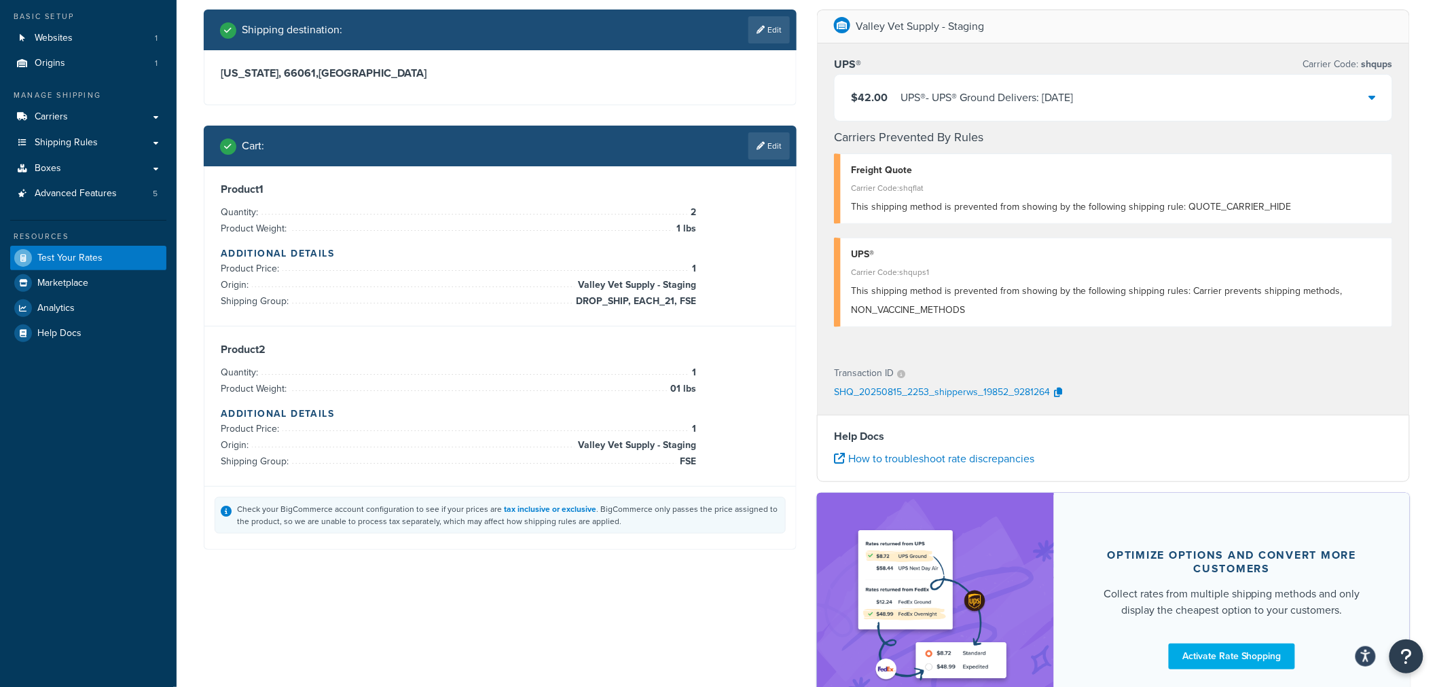
click at [1375, 99] on icon at bounding box center [1372, 97] width 7 height 11
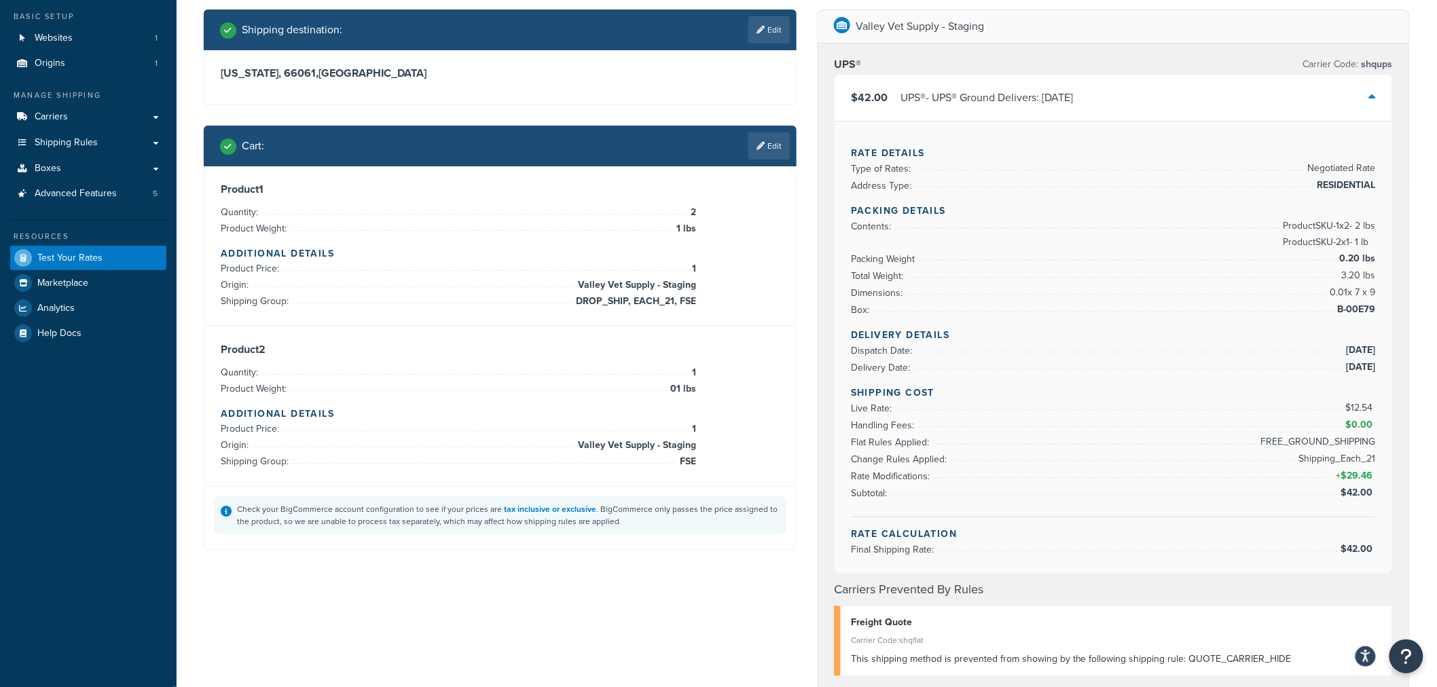
scroll to position [0, 0]
